Goal: Information Seeking & Learning: Find specific fact

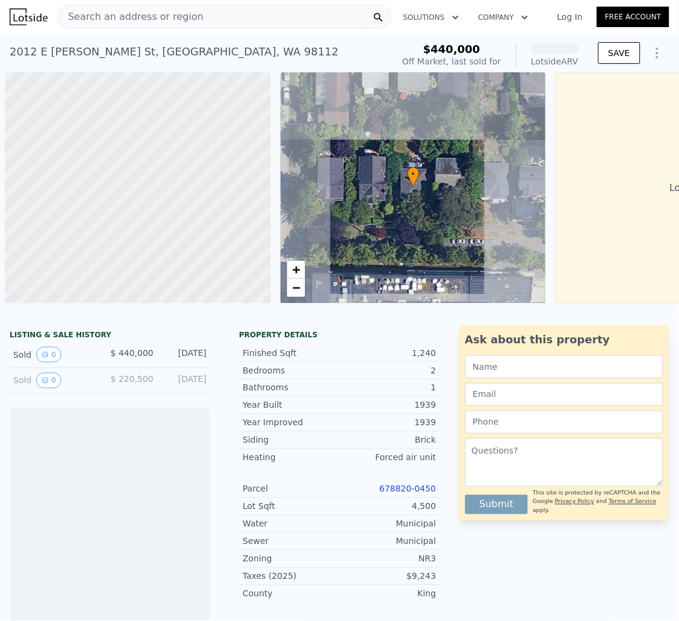
scroll to position [0, 4]
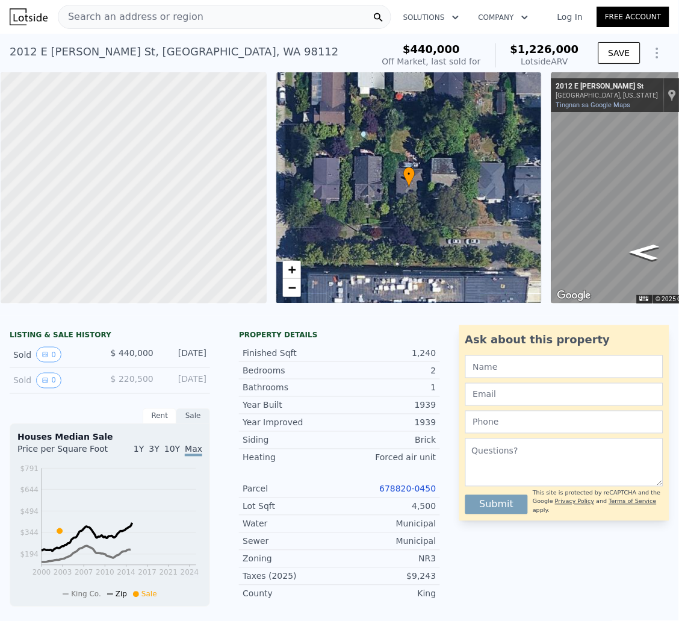
click at [578, 48] on div "$440,000 Off Market, last sold for $1,226,000 Lotside ARV SAVE" at bounding box center [524, 56] width 292 height 34
drag, startPoint x: 580, startPoint y: 49, endPoint x: 510, endPoint y: 44, distance: 70.6
click at [510, 44] on div "$440,000 Off Market, last sold for $1,226,000 Lotside ARV SAVE" at bounding box center [524, 56] width 292 height 34
copy span "$1,226,000"
click at [575, 106] on link "Tingnan sa Google Maps" at bounding box center [594, 105] width 75 height 8
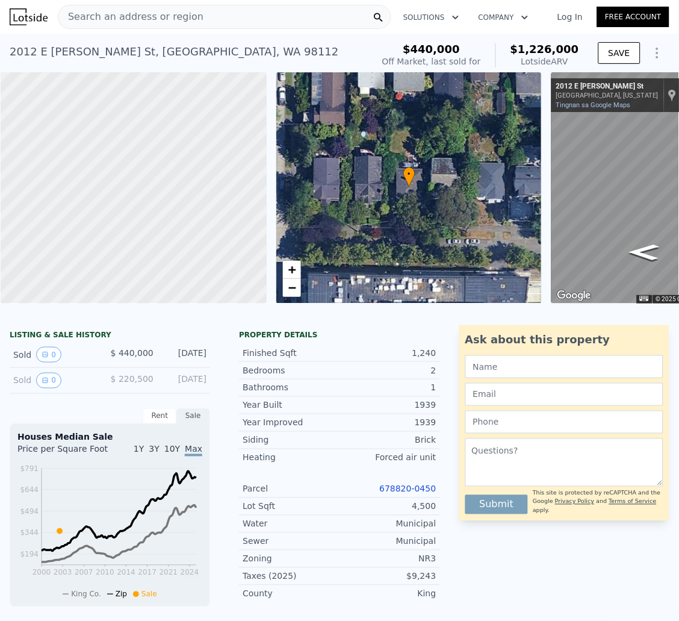
click at [163, 20] on span "Search an address or region" at bounding box center [130, 17] width 145 height 14
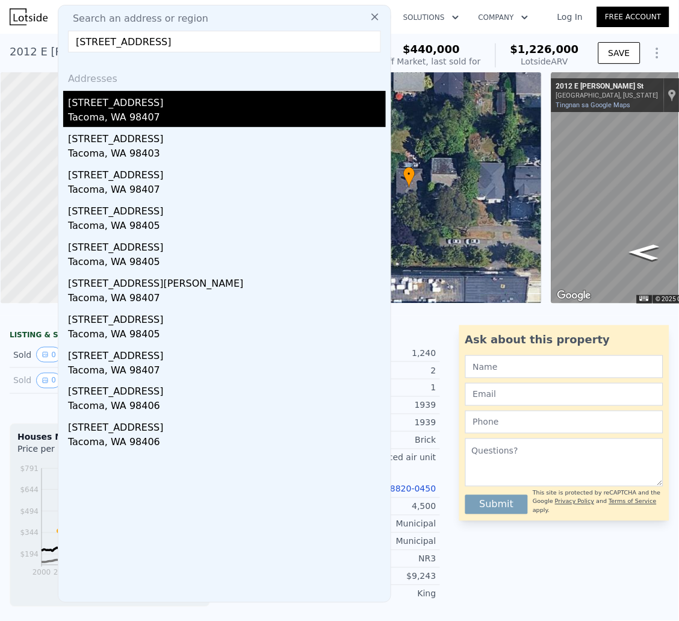
type input "[STREET_ADDRESS]"
click at [192, 111] on div "Tacoma, WA 98407" at bounding box center [227, 118] width 318 height 17
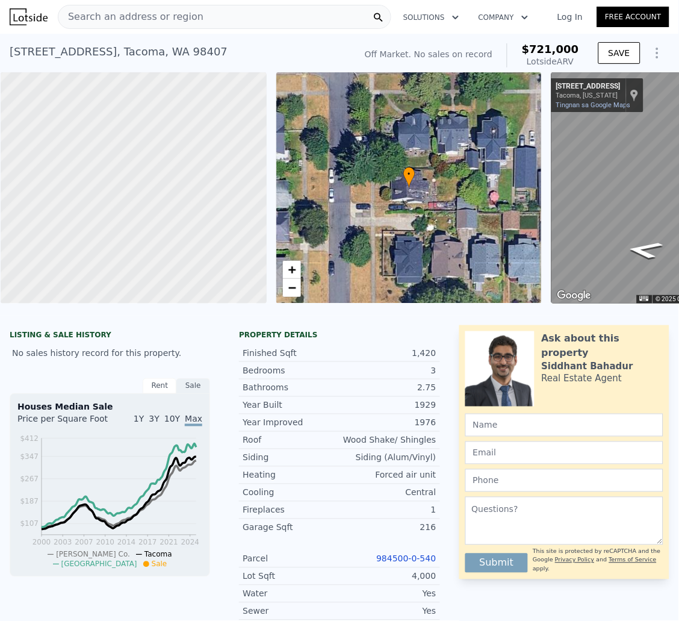
drag, startPoint x: 554, startPoint y: 55, endPoint x: 566, endPoint y: 54, distance: 12.2
click at [554, 55] on div "Lotside ARV" at bounding box center [550, 61] width 57 height 12
drag, startPoint x: 572, startPoint y: 51, endPoint x: 513, endPoint y: 51, distance: 58.4
click at [513, 51] on div "Off Market. No sales on record $721,000 Lotside ARV" at bounding box center [472, 56] width 224 height 34
copy span "$721,000"
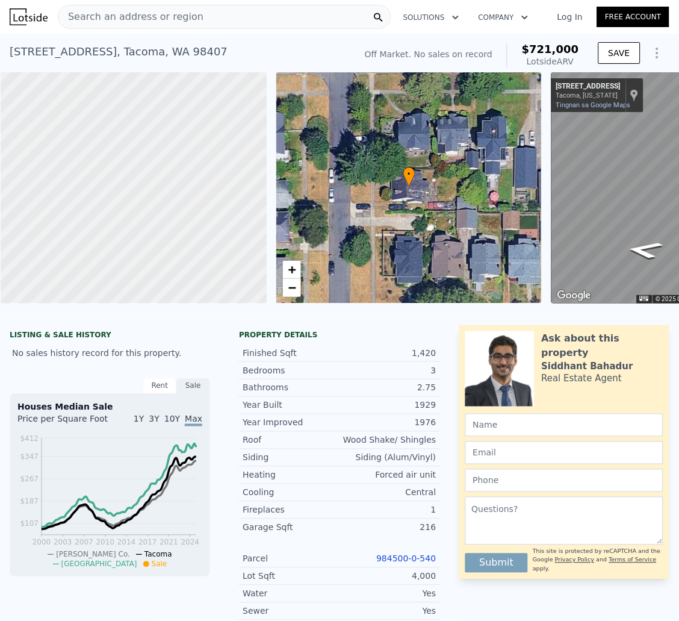
click at [202, 47] on div "[STREET_ADDRESS] No sales on record (~ARV $721k )" at bounding box center [180, 56] width 341 height 34
drag, startPoint x: 188, startPoint y: 54, endPoint x: 105, endPoint y: 50, distance: 83.2
click at [1, 52] on div "[STREET_ADDRESS] No sales on record (~ARV $721k ) Off Market. No sales on recor…" at bounding box center [339, 53] width 679 height 39
click at [159, 50] on div "[STREET_ADDRESS]" at bounding box center [119, 51] width 218 height 17
drag, startPoint x: 225, startPoint y: 51, endPoint x: 11, endPoint y: 56, distance: 213.3
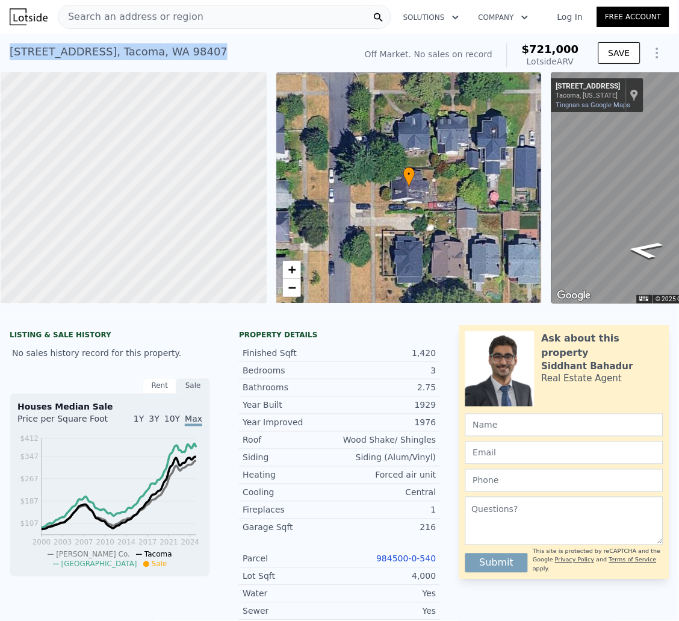
click at [11, 56] on div "[STREET_ADDRESS] No sales on record (~ARV $721k )" at bounding box center [180, 56] width 341 height 34
copy div "[STREET_ADDRESS]"
click at [306, 42] on div "[STREET_ADDRESS] No sales on record (~ARV $721k )" at bounding box center [180, 56] width 341 height 34
click at [104, 15] on span "Search an address or region" at bounding box center [130, 17] width 145 height 14
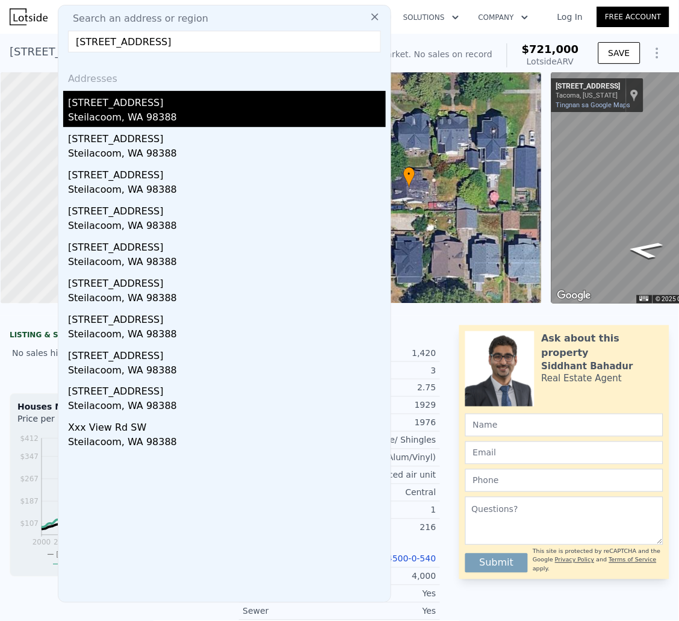
type input "[STREET_ADDRESS]"
click at [158, 114] on div "Steilacoom, WA 98388" at bounding box center [227, 118] width 318 height 17
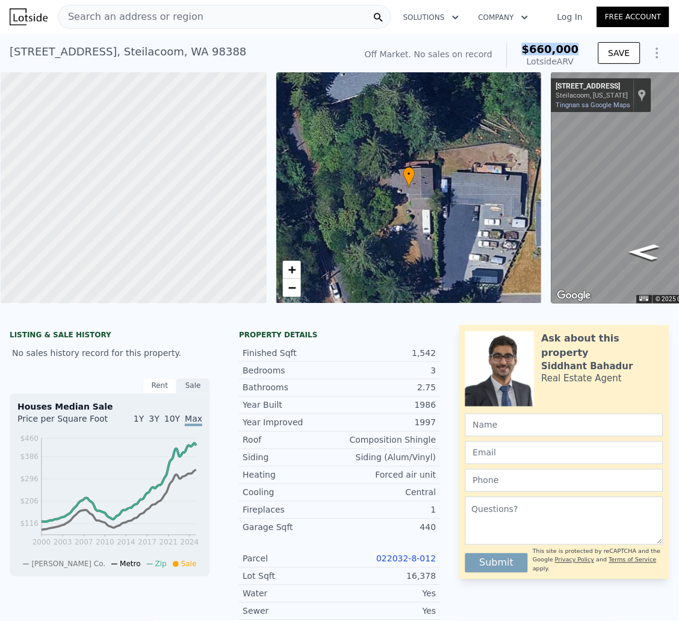
drag, startPoint x: 569, startPoint y: 46, endPoint x: 518, endPoint y: 52, distance: 50.9
click at [522, 52] on span "$660,000" at bounding box center [550, 49] width 57 height 13
copy span "$660,000"
click at [571, 106] on link "Tingnan sa Google Maps" at bounding box center [594, 105] width 75 height 8
click at [256, 27] on div "Search an address or region" at bounding box center [225, 17] width 334 height 24
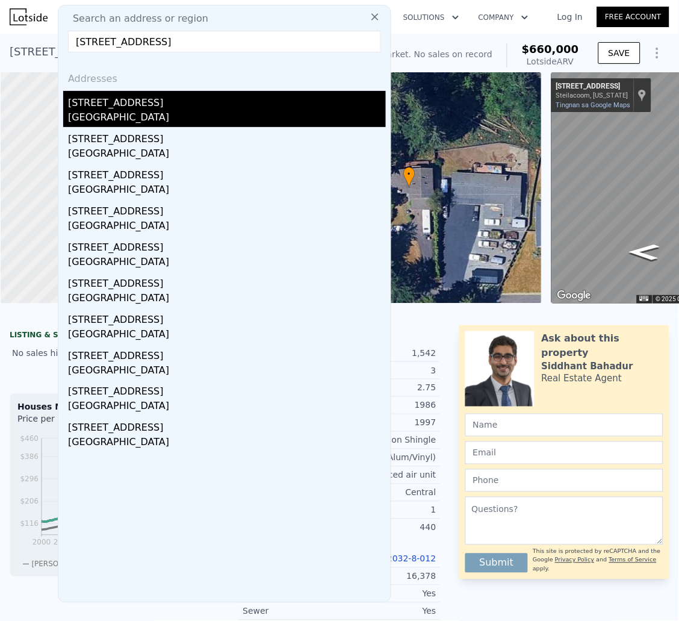
type input "[STREET_ADDRESS]"
click at [196, 101] on div "[STREET_ADDRESS]" at bounding box center [227, 100] width 318 height 19
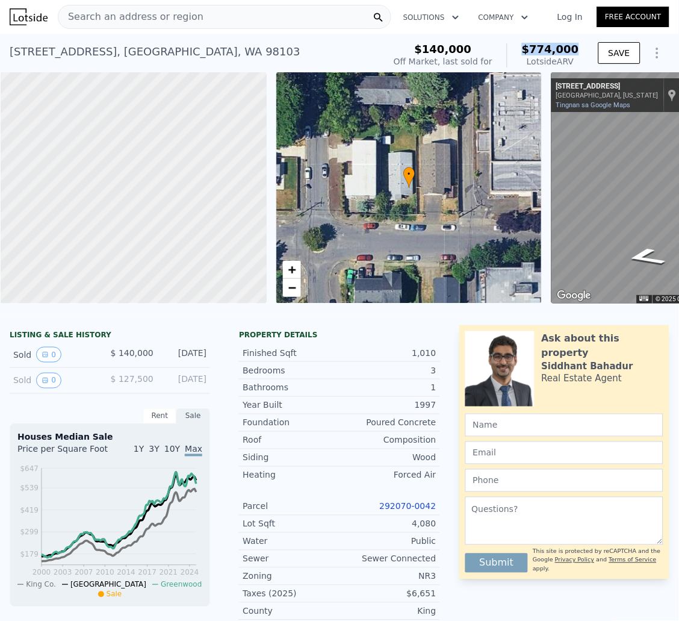
drag, startPoint x: 571, startPoint y: 51, endPoint x: 516, endPoint y: 51, distance: 55.4
click at [516, 51] on div "$140,000 Off Market, last sold for $774,000 Lotside ARV SAVE" at bounding box center [529, 56] width 281 height 34
copy span "$774,000"
